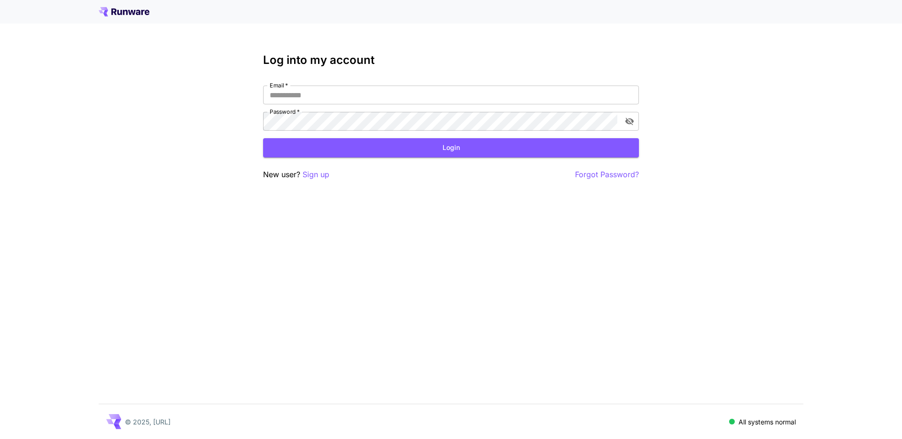
type input "**********"
click at [303, 138] on button "Login" at bounding box center [451, 147] width 376 height 19
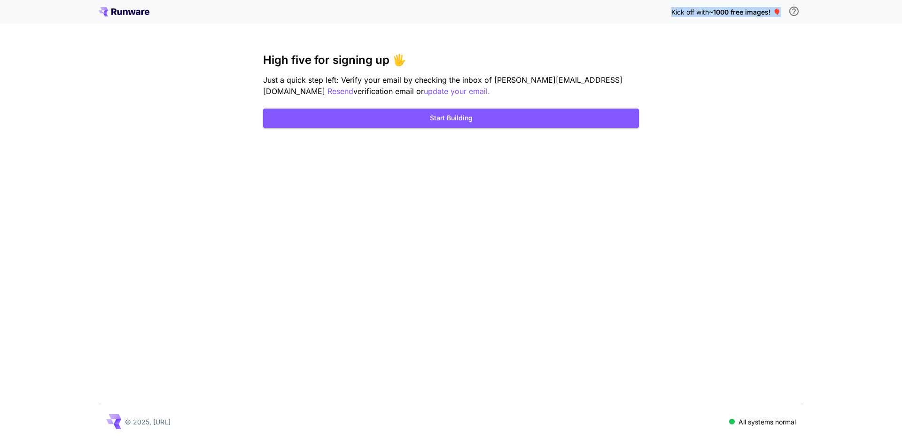
drag, startPoint x: 779, startPoint y: 11, endPoint x: 634, endPoint y: 9, distance: 145.7
click at [634, 9] on div "Kick off with ~1000 free images! 🎈" at bounding box center [451, 12] width 705 height 20
click at [453, 117] on button "Start Building" at bounding box center [451, 118] width 376 height 19
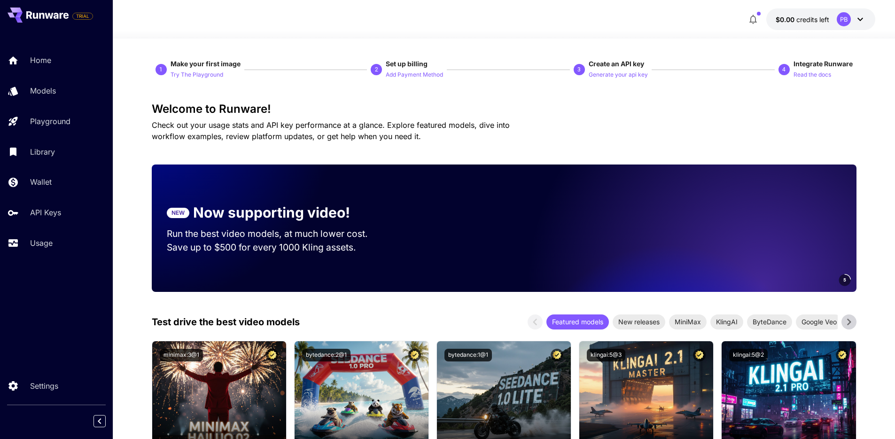
click at [810, 19] on span "credits left" at bounding box center [813, 20] width 33 height 8
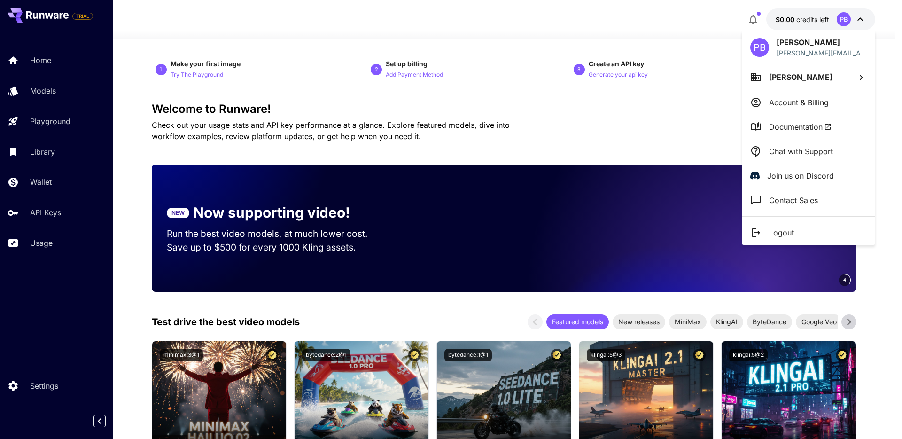
click at [753, 24] on div at bounding box center [451, 219] width 902 height 439
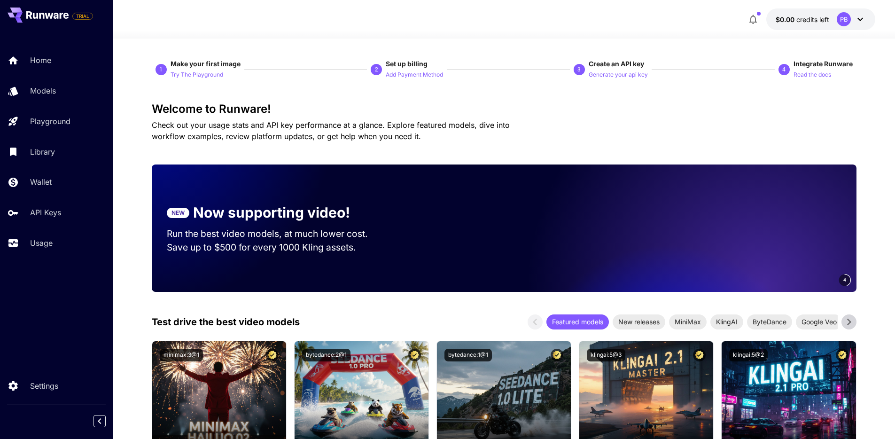
click at [753, 23] on icon "button" at bounding box center [754, 19] width 8 height 9
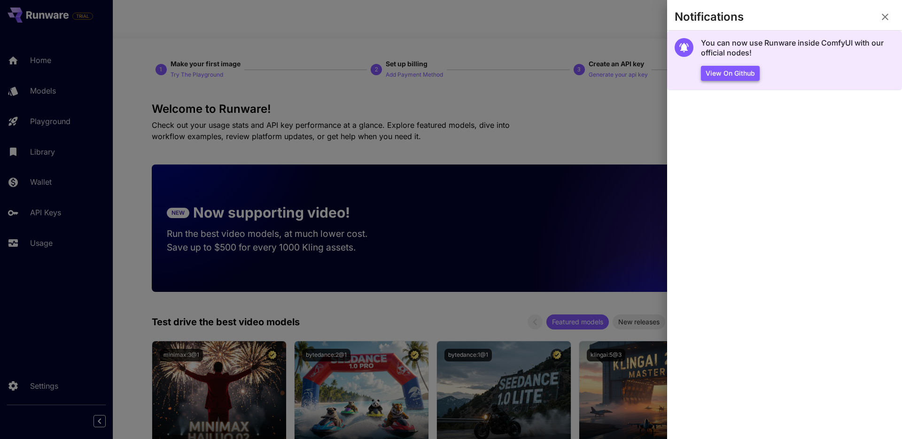
click at [734, 71] on button "View on Github" at bounding box center [730, 74] width 59 height 16
click at [796, 65] on div "You can now use Runware inside ComfyUI with our official nodes! View on Github" at bounding box center [798, 59] width 194 height 43
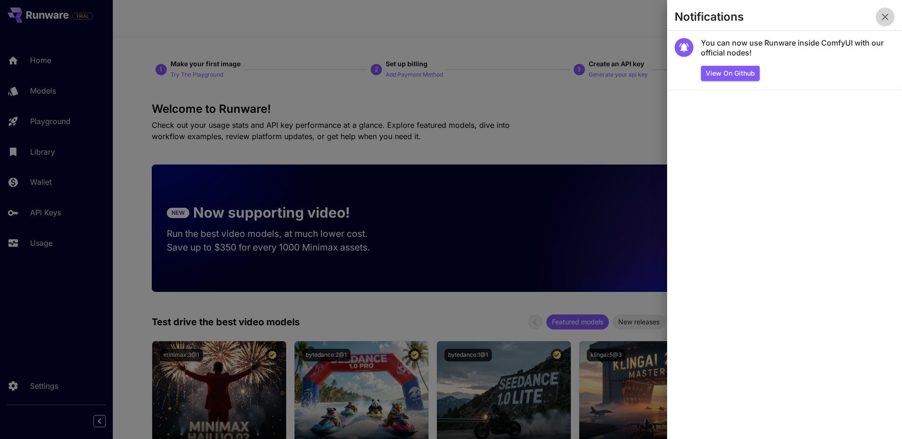
click at [883, 15] on icon "button" at bounding box center [885, 17] width 7 height 7
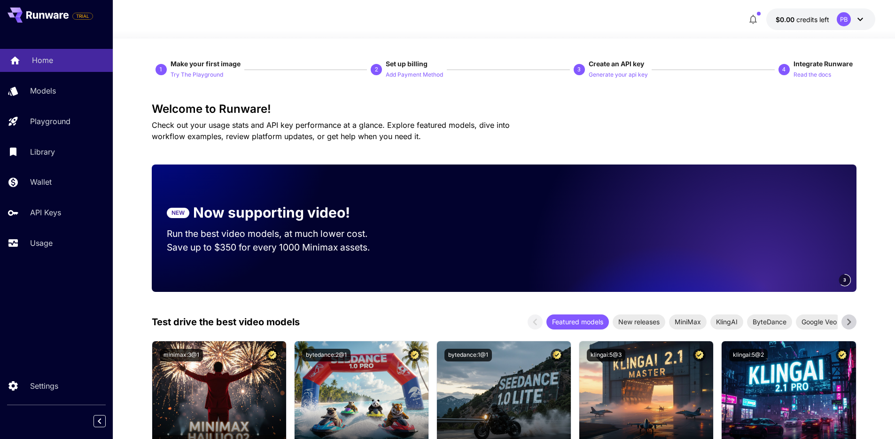
click at [66, 66] on link "Home" at bounding box center [56, 60] width 113 height 23
click at [60, 88] on div "Models" at bounding box center [68, 90] width 73 height 11
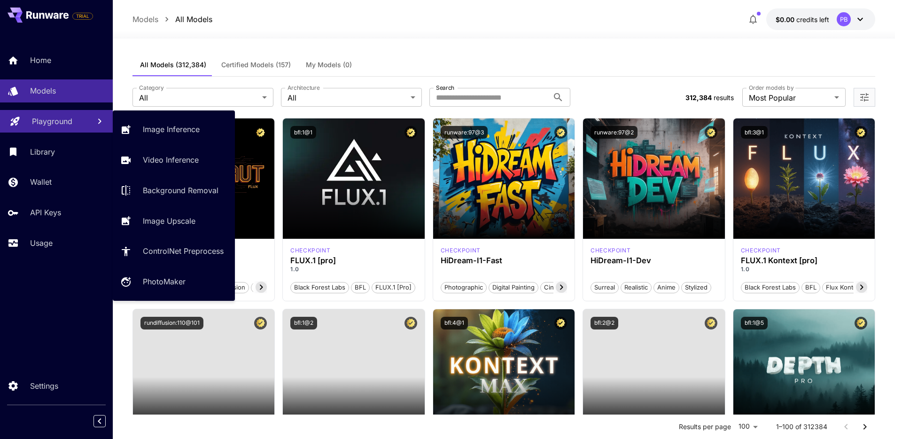
click at [61, 123] on p "Playground" at bounding box center [52, 121] width 40 height 11
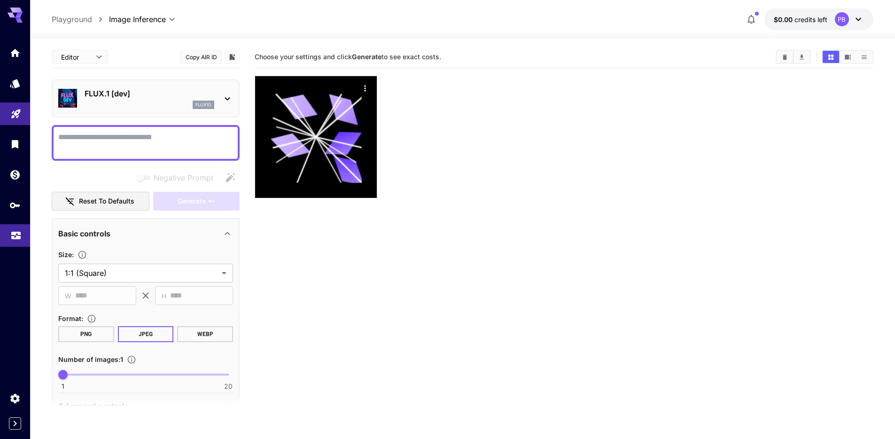
click at [26, 227] on link at bounding box center [15, 235] width 30 height 23
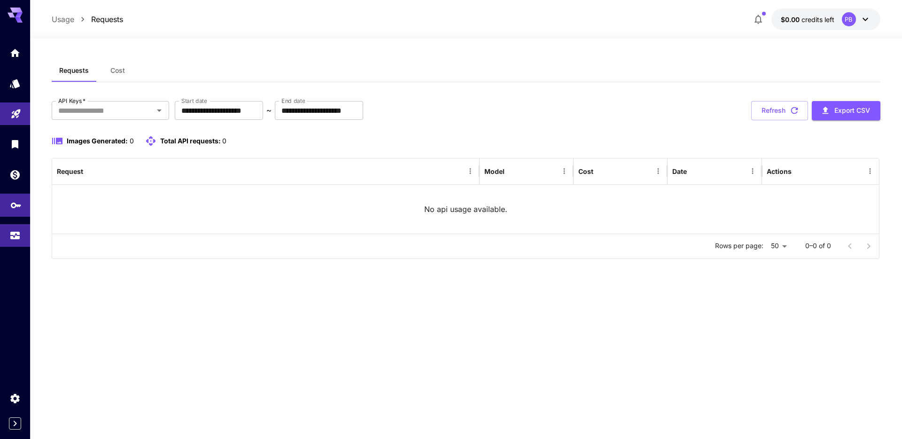
click at [20, 208] on icon "API Keys" at bounding box center [15, 201] width 11 height 11
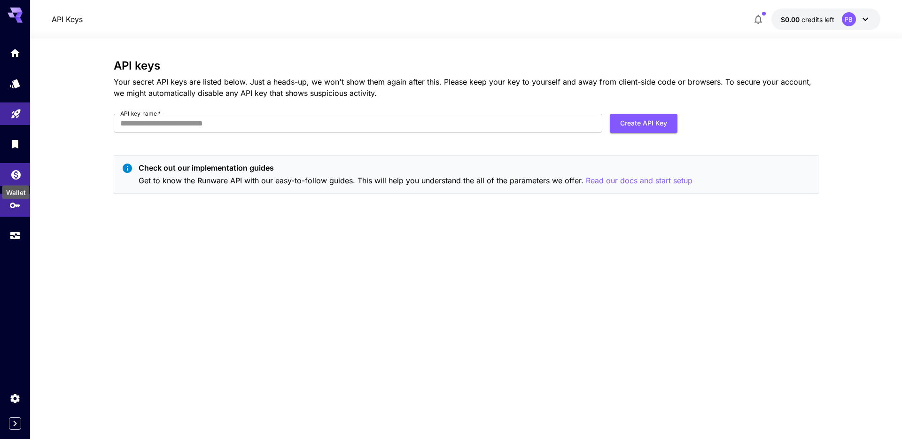
click at [17, 175] on icon "Wallet" at bounding box center [15, 171] width 11 height 11
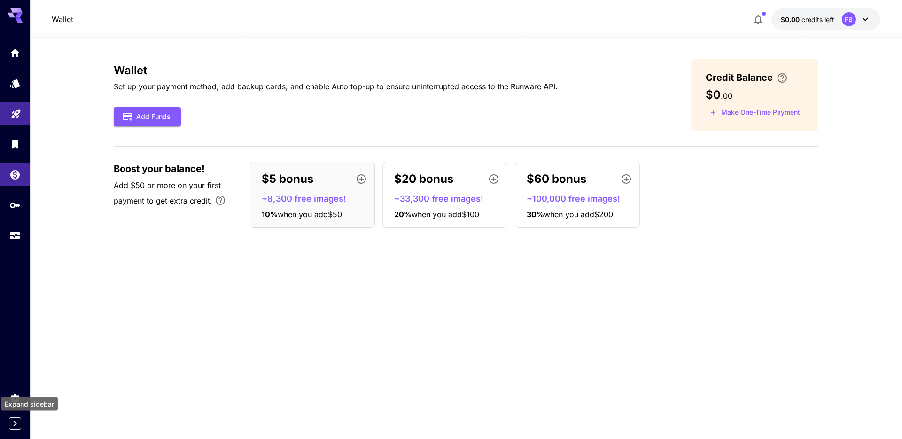
click at [16, 427] on icon "Expand sidebar" at bounding box center [14, 423] width 11 height 11
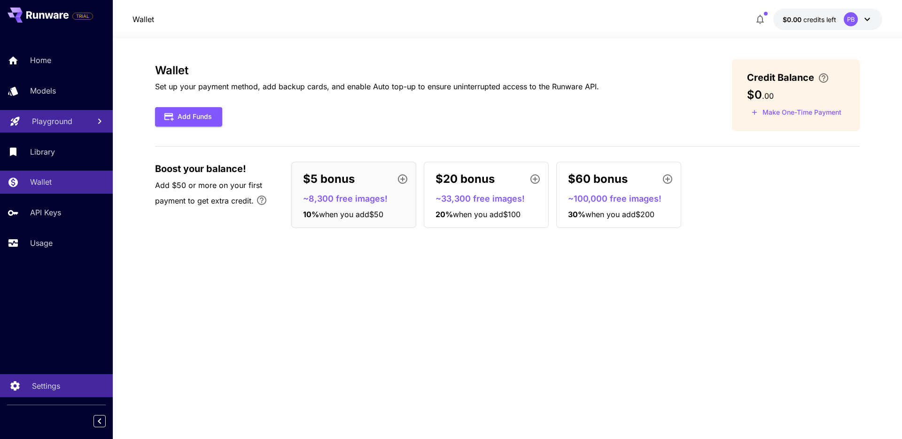
click at [24, 391] on link "Settings" at bounding box center [56, 385] width 113 height 23
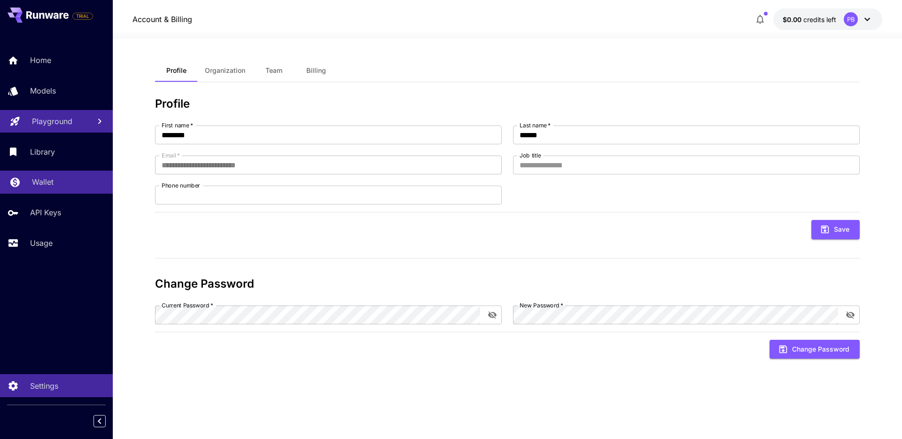
click at [67, 180] on div "Wallet" at bounding box center [68, 181] width 73 height 11
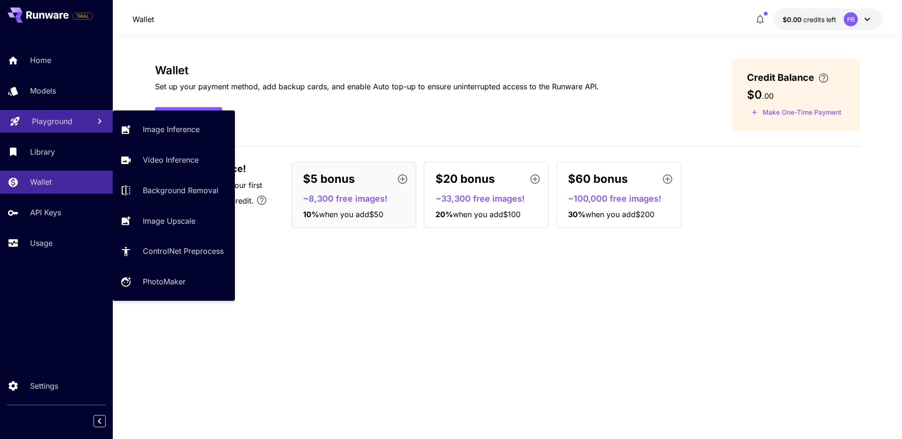
click at [67, 129] on link "Playground" at bounding box center [56, 121] width 113 height 23
